Goal: Check status: Verify the current state of an ongoing process or item

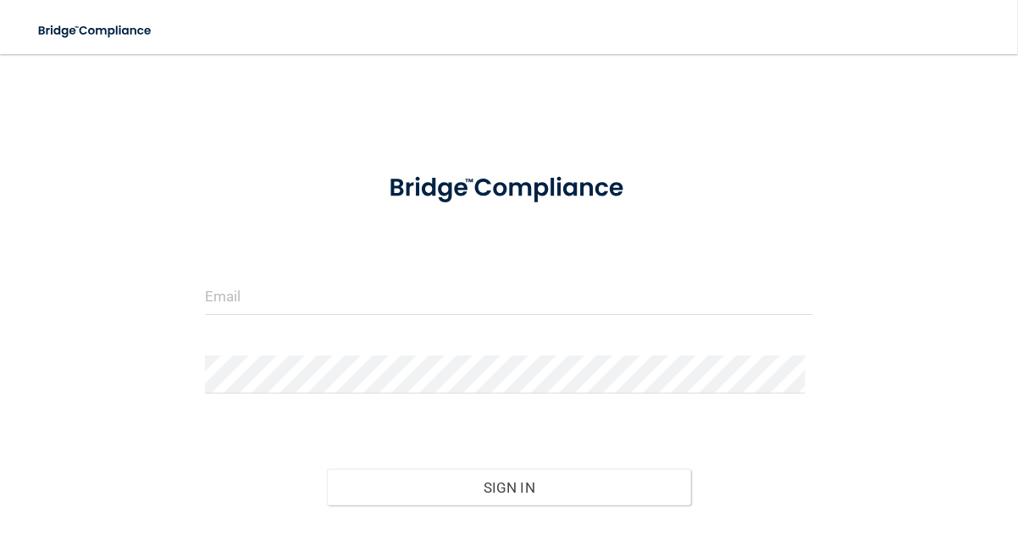
click at [579, 247] on form "Invalid email/password. You don't have permission to access that page. Sign In …" at bounding box center [509, 373] width 608 height 434
click at [574, 269] on form "Invalid email/password. You don't have permission to access that page. Sign In …" at bounding box center [509, 373] width 608 height 434
click at [551, 299] on input "email" at bounding box center [509, 296] width 608 height 38
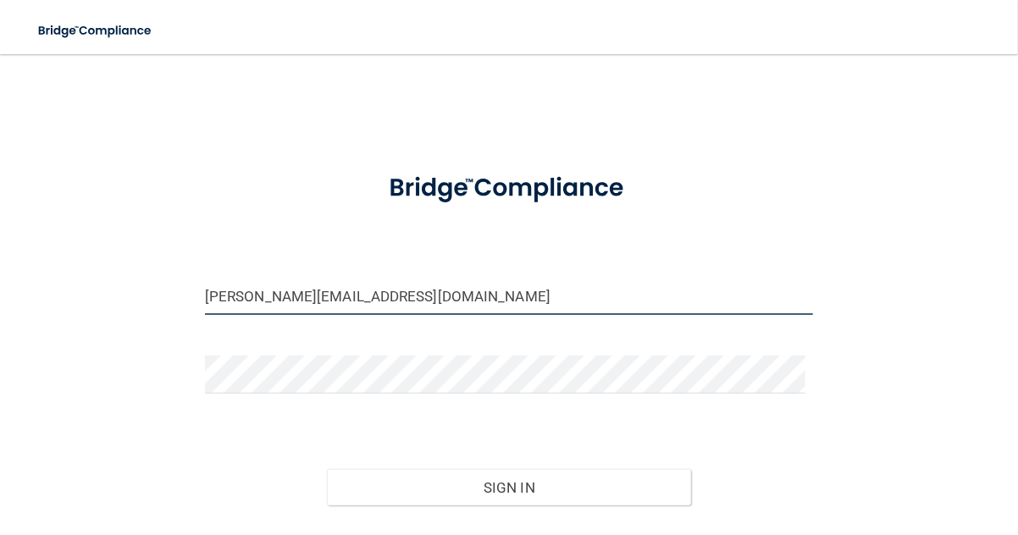
type input "[PERSON_NAME][EMAIL_ADDRESS][DOMAIN_NAME]"
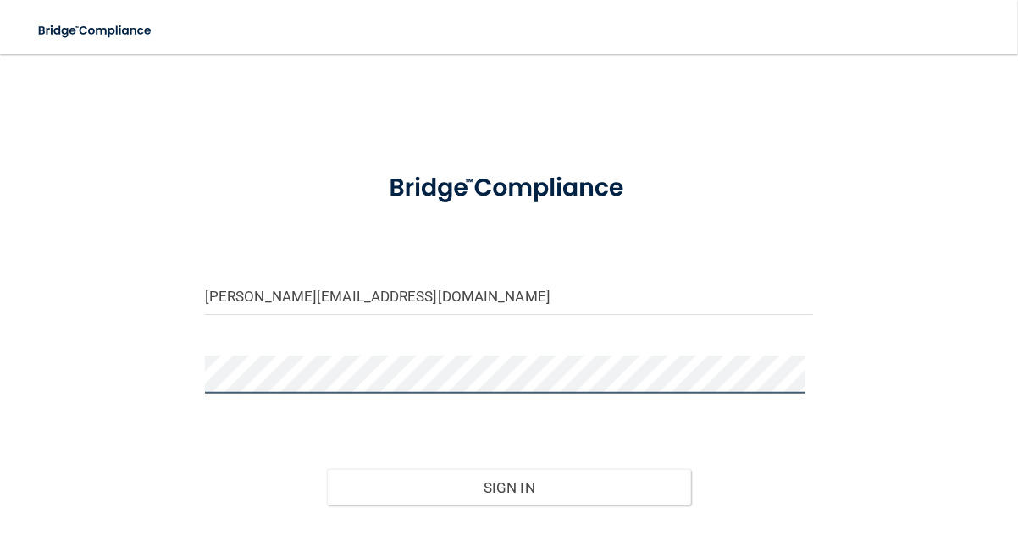
click at [327, 469] on button "Sign In" at bounding box center [509, 487] width 365 height 37
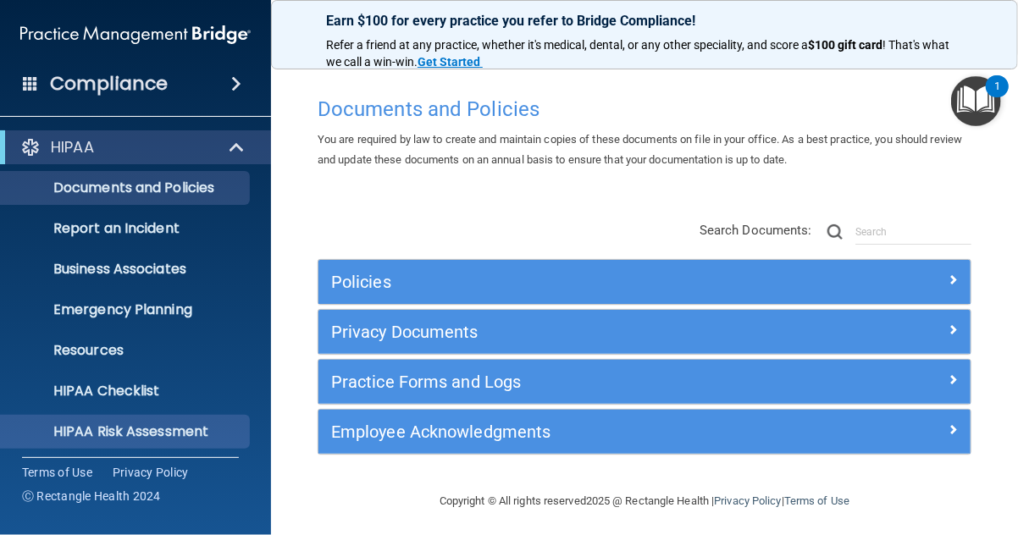
scroll to position [167, 0]
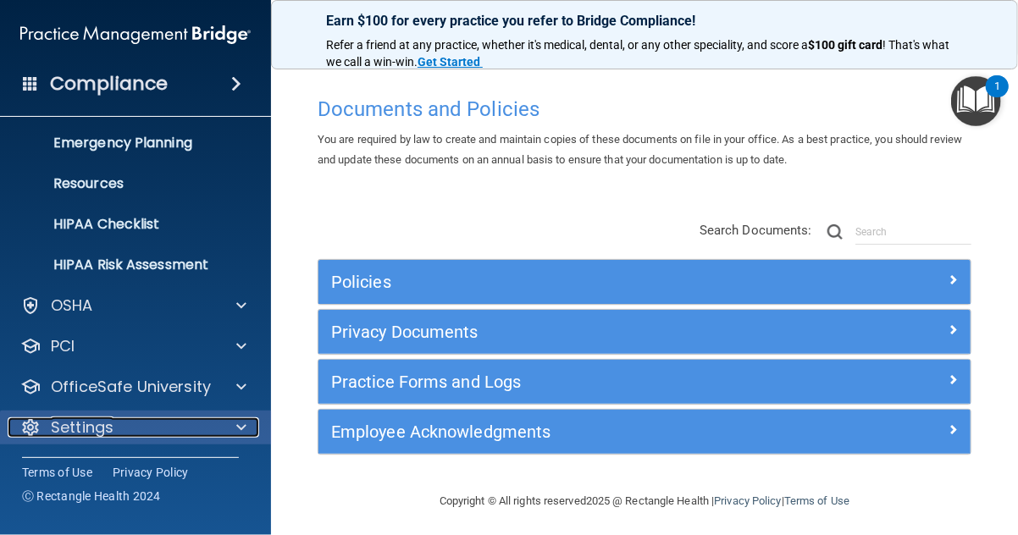
click at [146, 425] on div "Settings" at bounding box center [113, 427] width 210 height 20
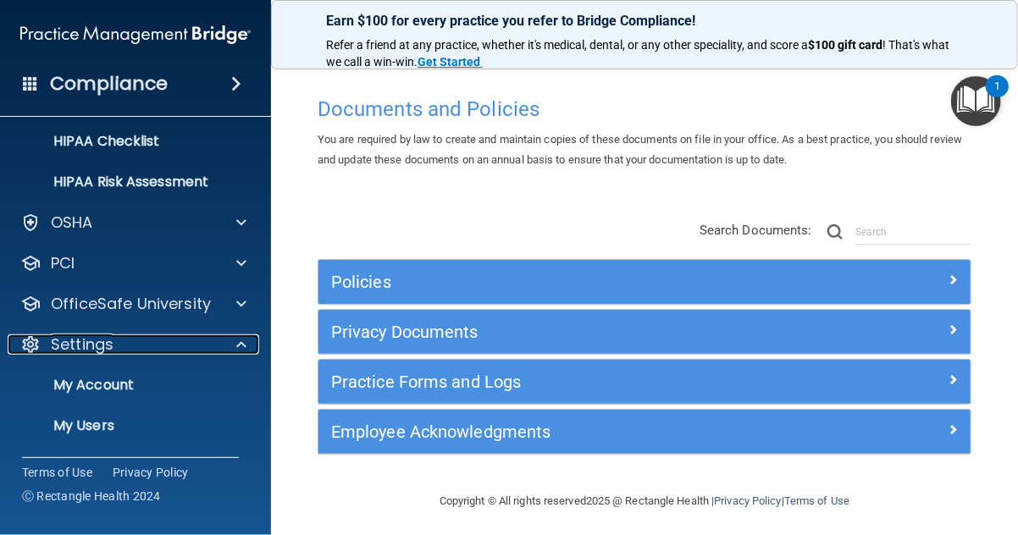
scroll to position [329, 0]
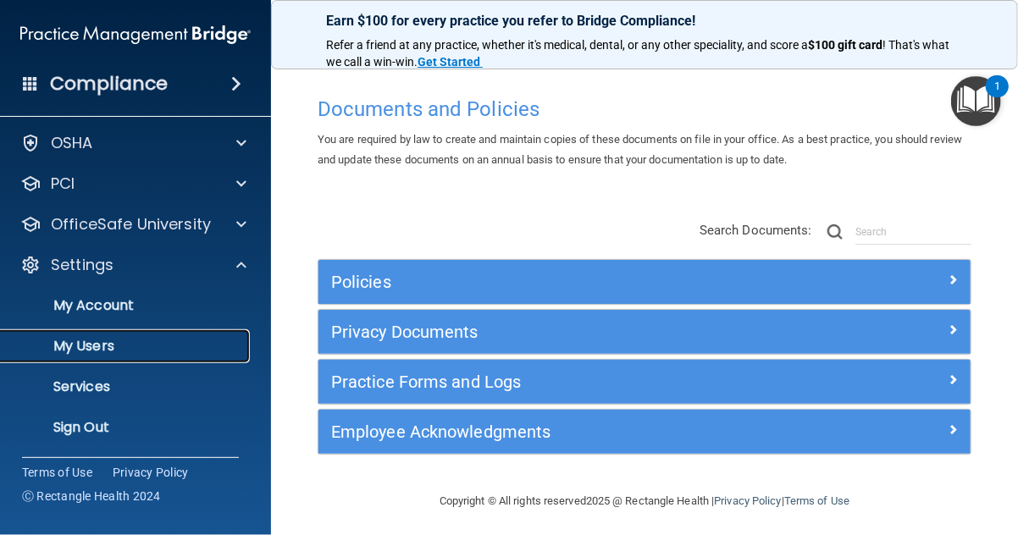
click at [132, 354] on link "My Users" at bounding box center [116, 346] width 267 height 34
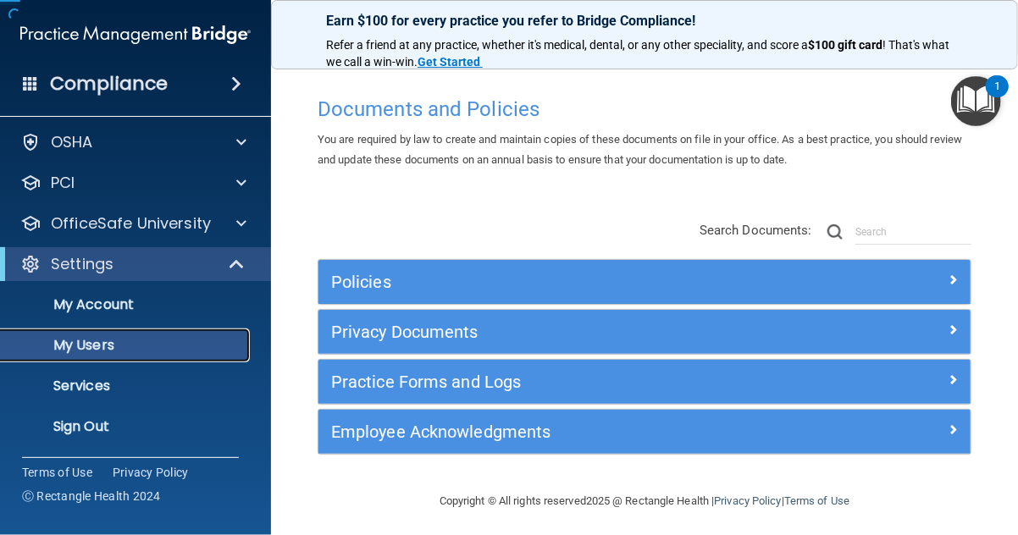
scroll to position [45, 0]
select select "20"
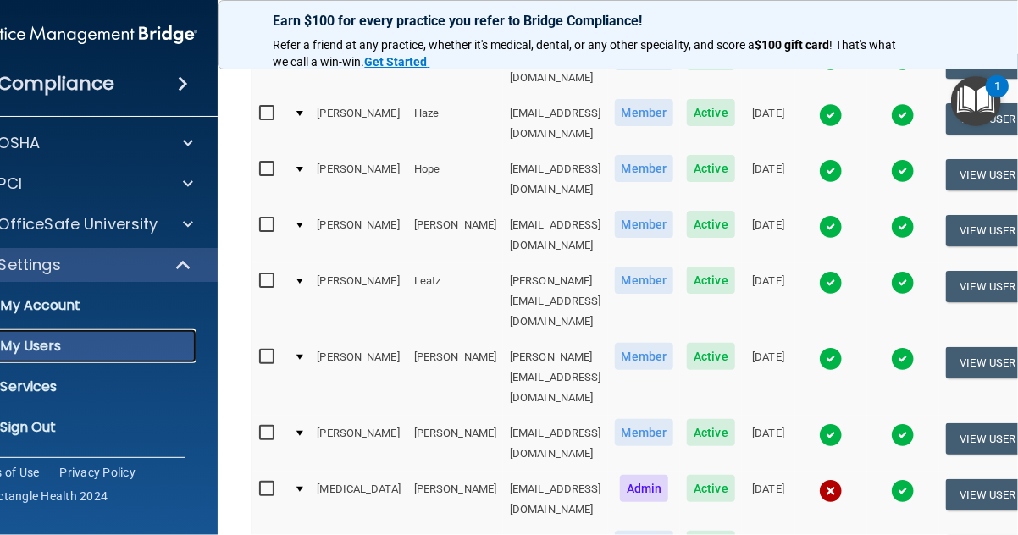
scroll to position [544, 0]
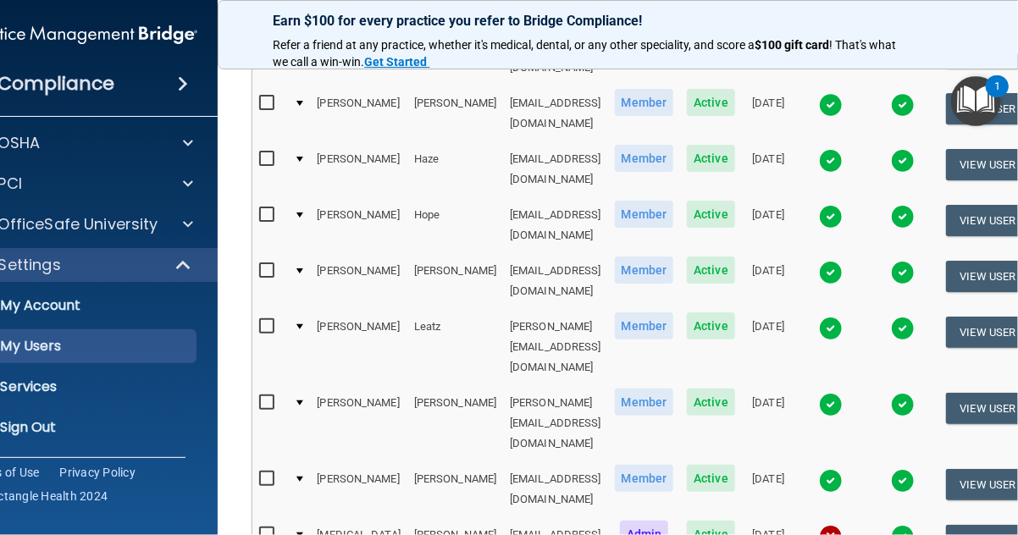
click at [842, 525] on img at bounding box center [831, 537] width 24 height 24
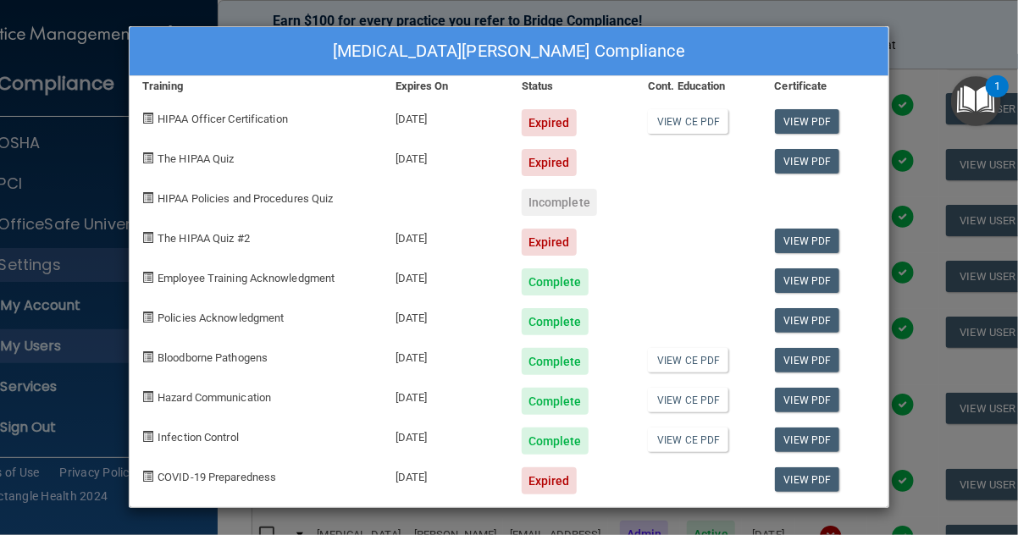
click at [917, 24] on div "[MEDICAL_DATA][PERSON_NAME] Compliance Training Expires On Status Cont. Educati…" at bounding box center [509, 267] width 1018 height 535
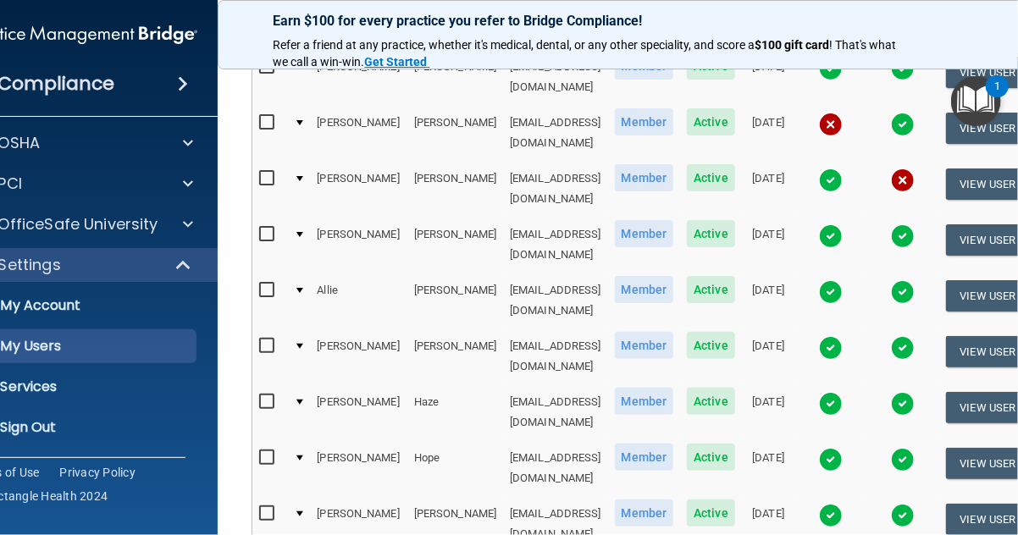
scroll to position [290, 0]
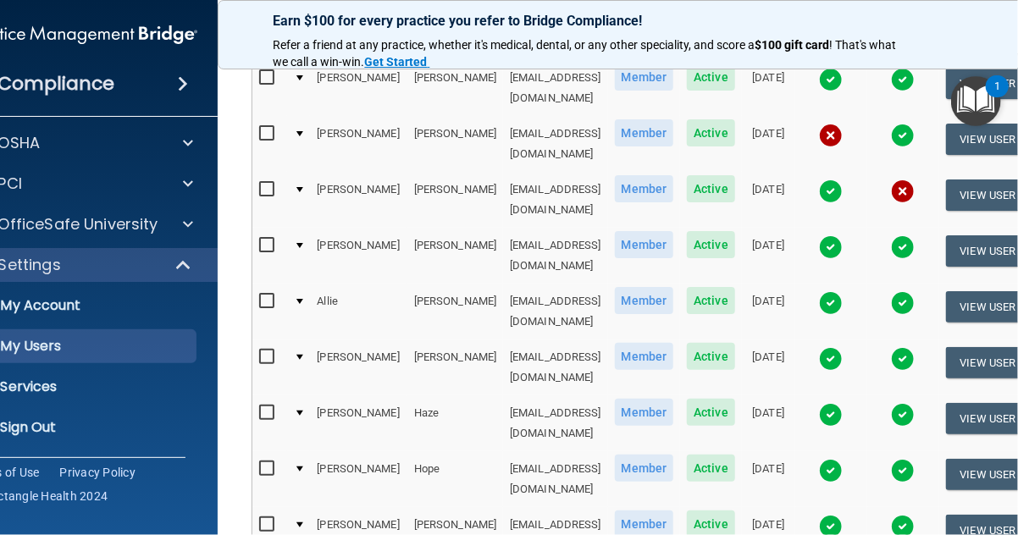
click at [914, 179] on img at bounding box center [903, 191] width 24 height 24
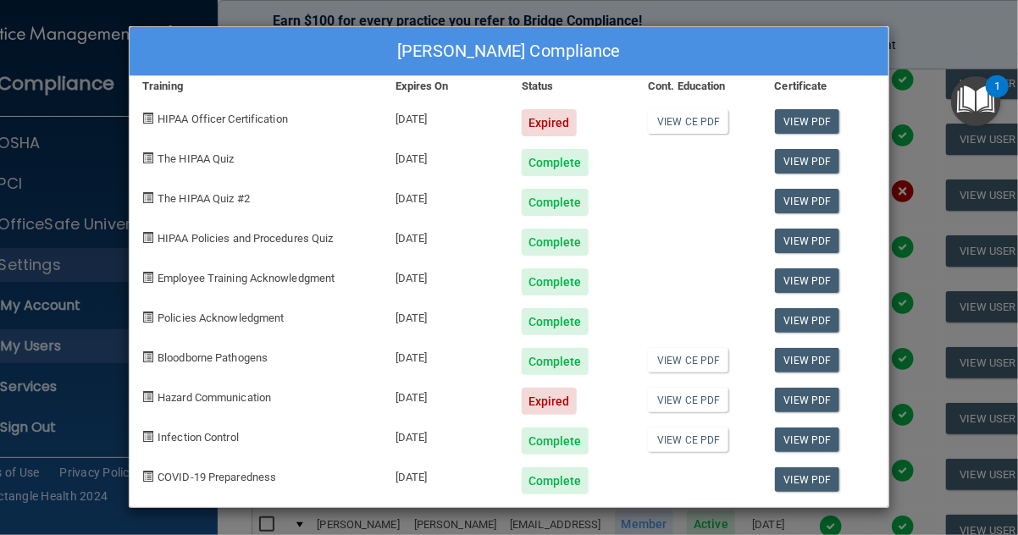
click at [928, 53] on div "[PERSON_NAME] Compliance Training Expires On Status Cont. Education Certificate…" at bounding box center [509, 267] width 1018 height 535
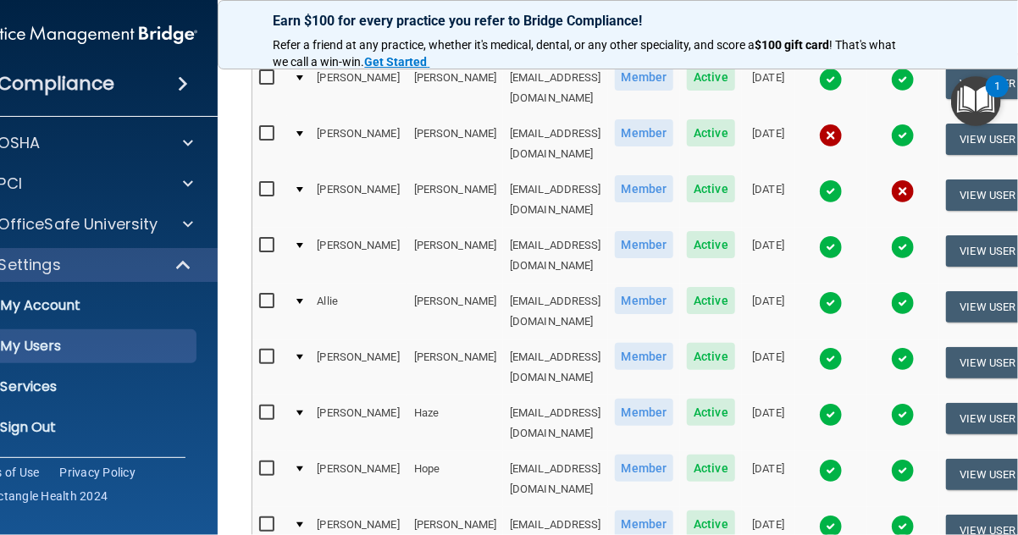
click at [914, 179] on img at bounding box center [903, 191] width 24 height 24
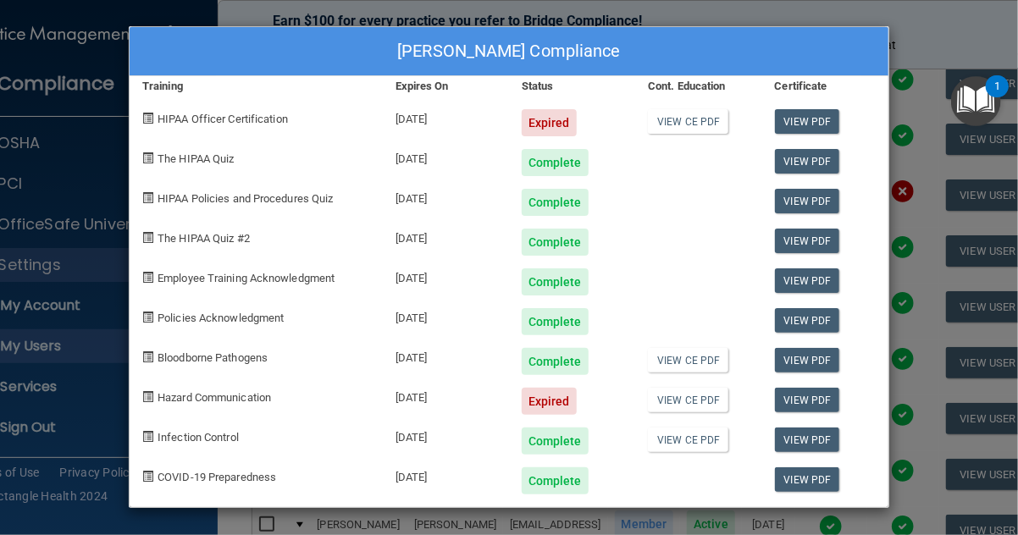
click at [911, 23] on div "[PERSON_NAME] Compliance Training Expires On Status Cont. Education Certificate…" at bounding box center [509, 267] width 1018 height 535
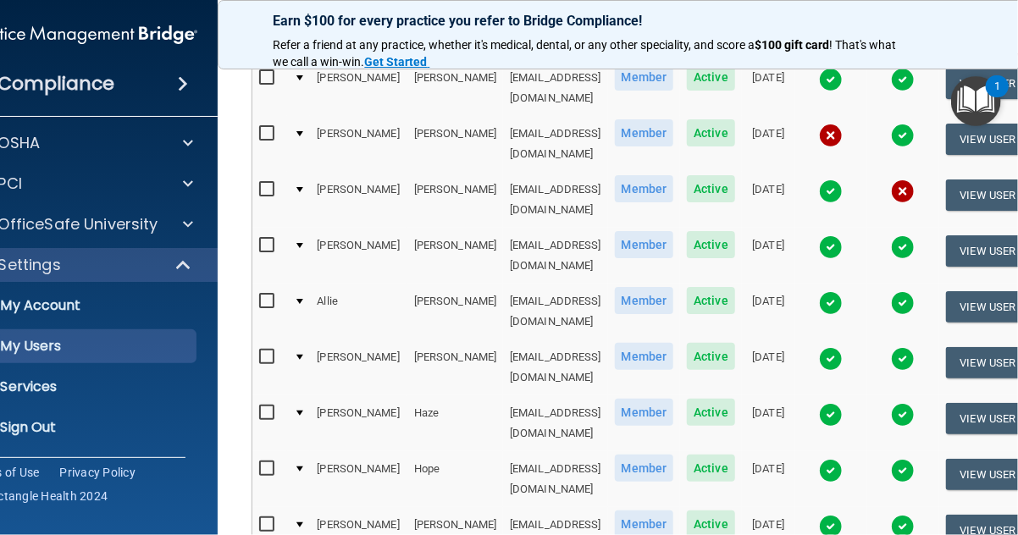
click at [842, 124] on img at bounding box center [831, 136] width 24 height 24
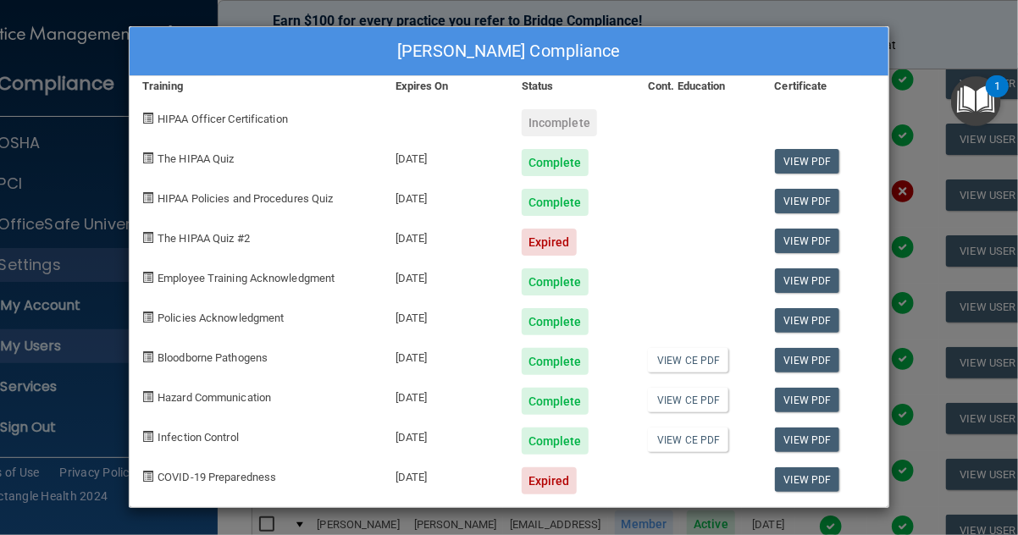
click at [921, 19] on div "[PERSON_NAME] Compliance Training Expires On Status Cont. Education Certificate…" at bounding box center [509, 267] width 1018 height 535
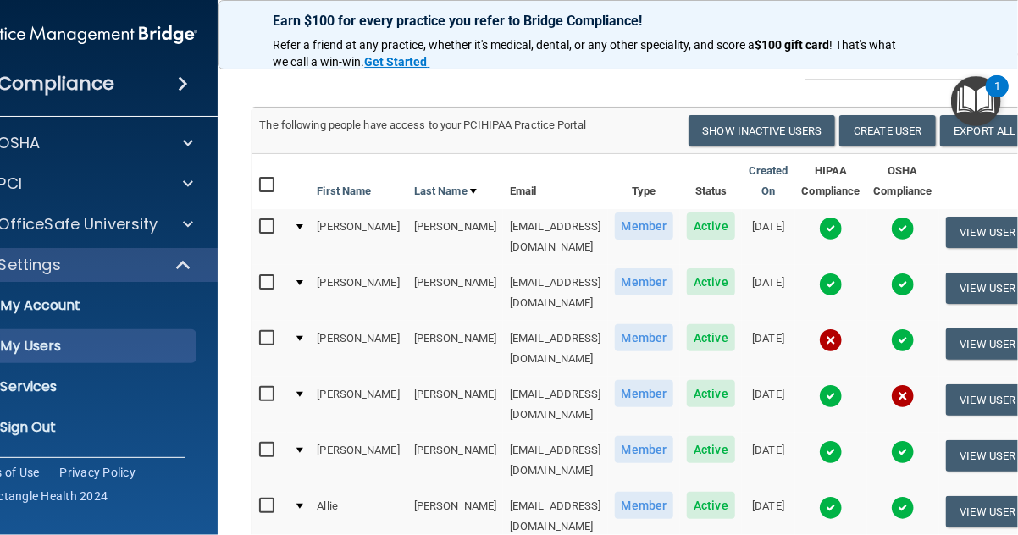
scroll to position [0, 0]
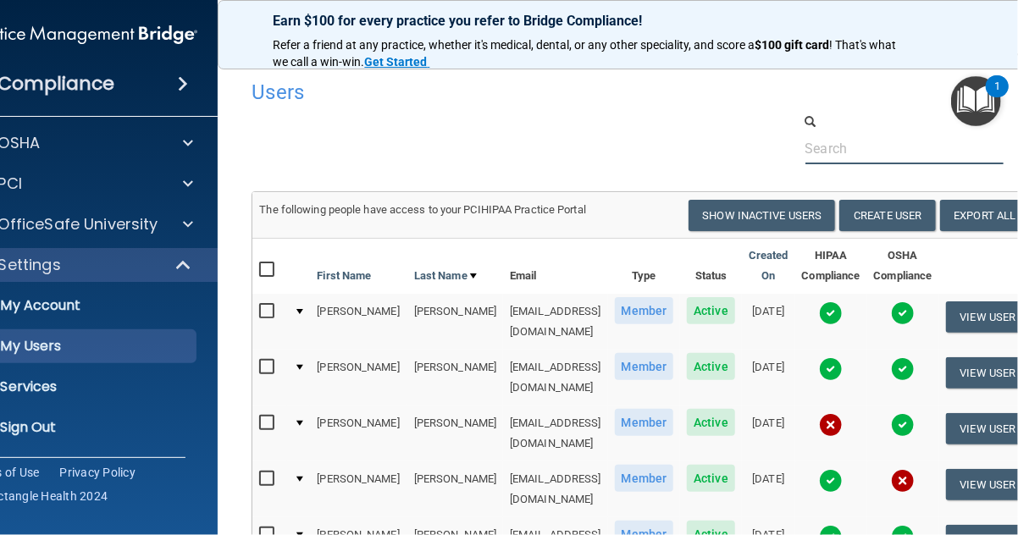
click at [239, 152] on div at bounding box center [644, 139] width 810 height 52
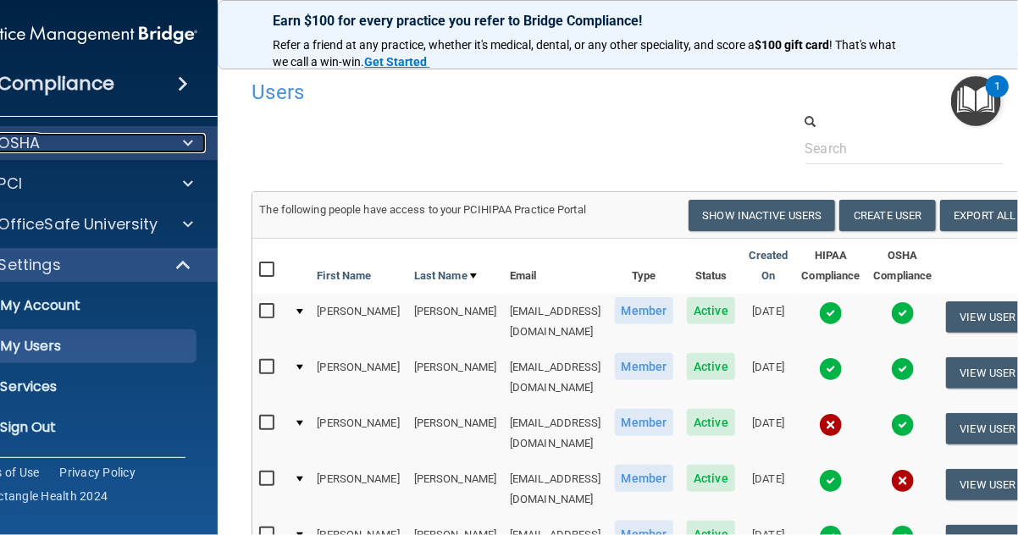
click at [87, 145] on div "OSHA" at bounding box center [59, 143] width 210 height 20
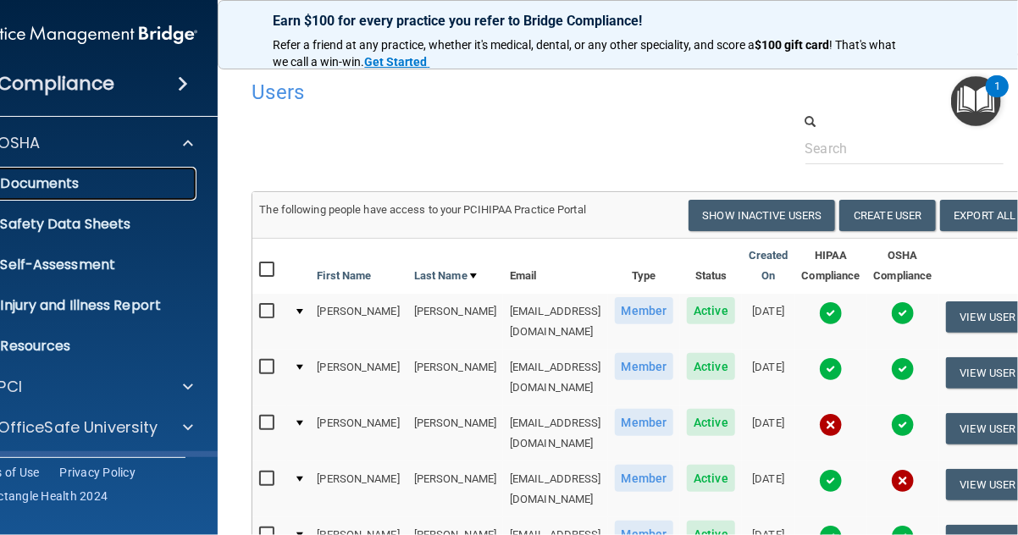
click at [79, 178] on p "Documents" at bounding box center [73, 183] width 231 height 17
